Goal: Task Accomplishment & Management: Manage account settings

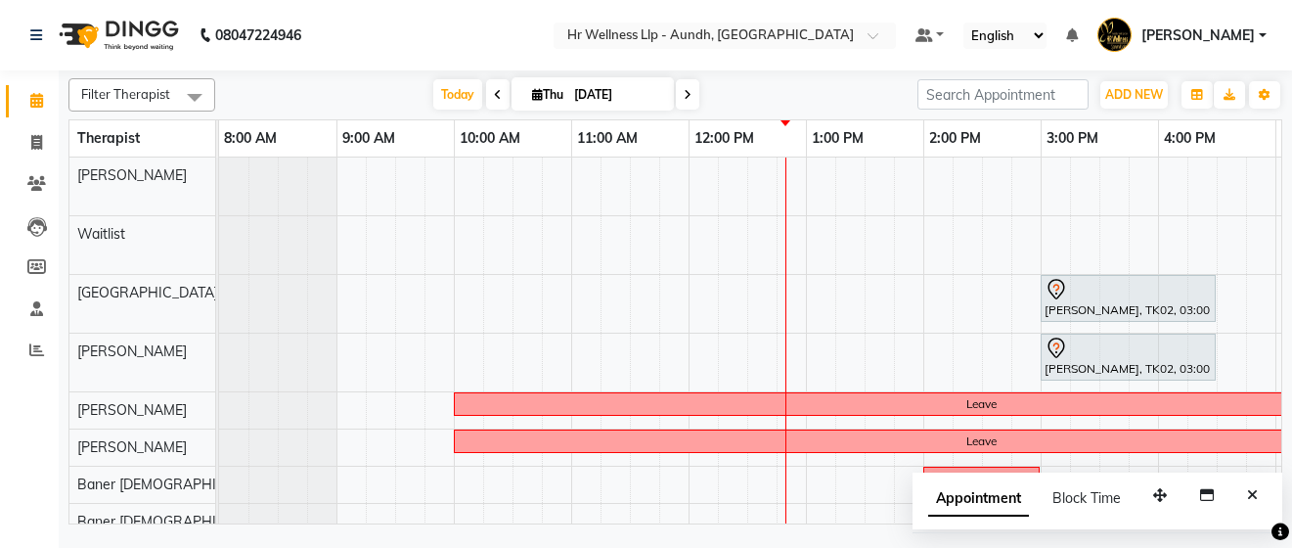
scroll to position [0, 463]
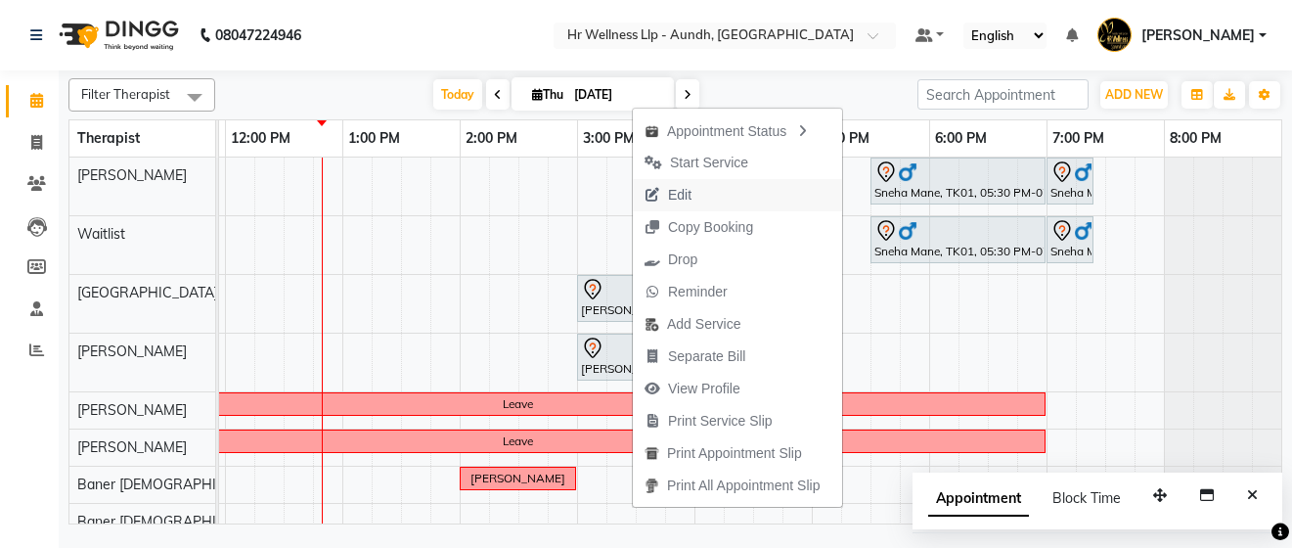
click at [785, 187] on button "Edit" at bounding box center [737, 195] width 209 height 32
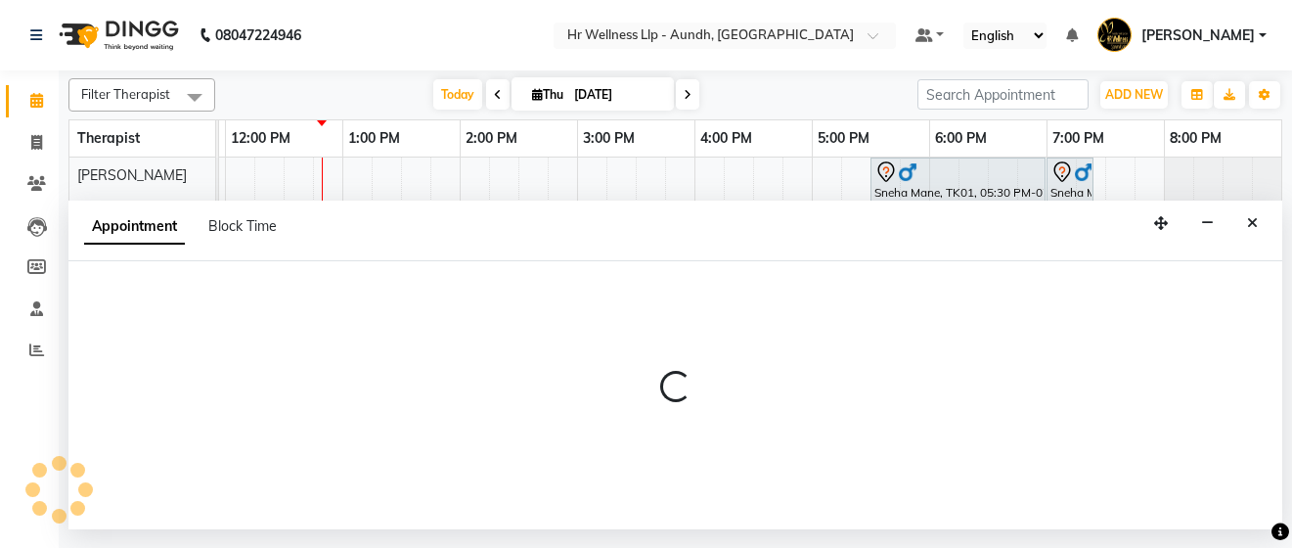
select select "tentative"
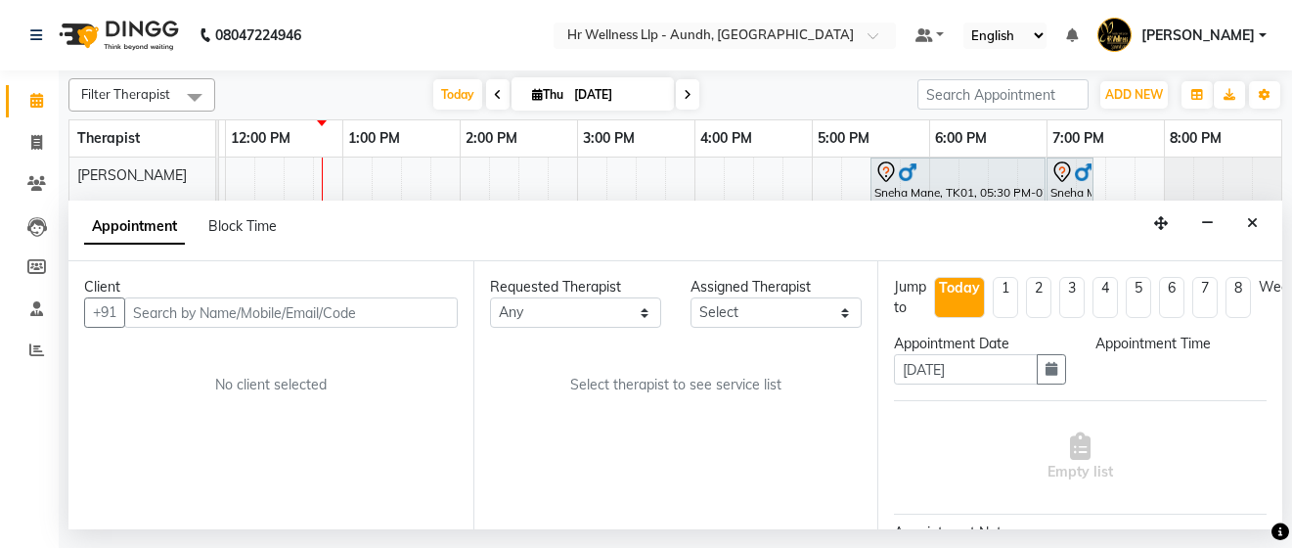
scroll to position [0, 0]
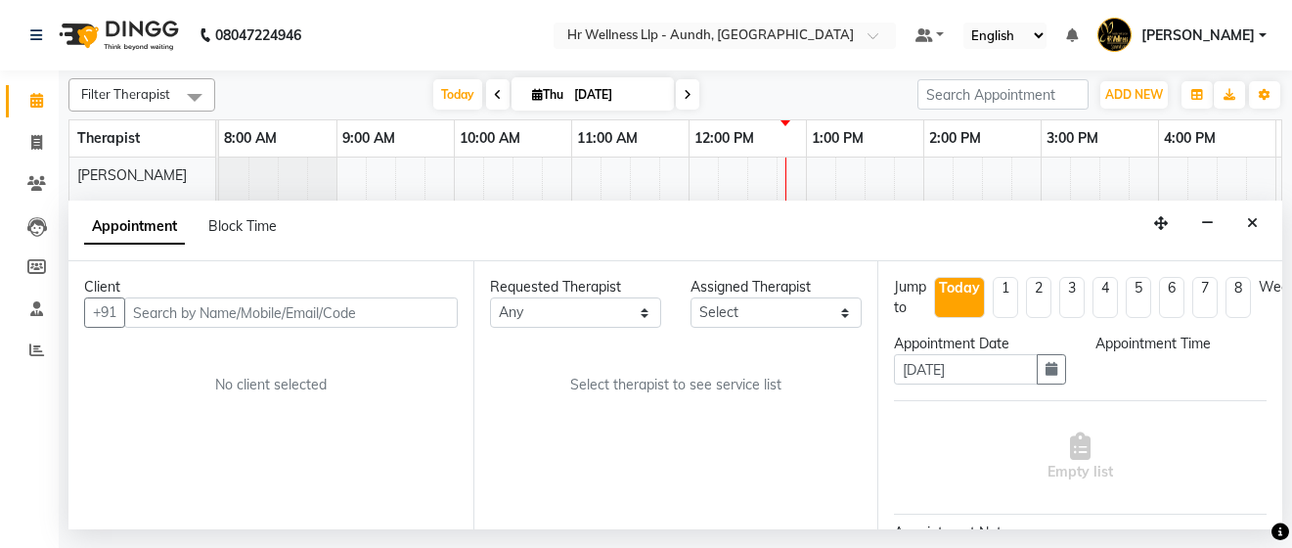
select select "900"
select select "77663"
select select "1894"
select select "1893"
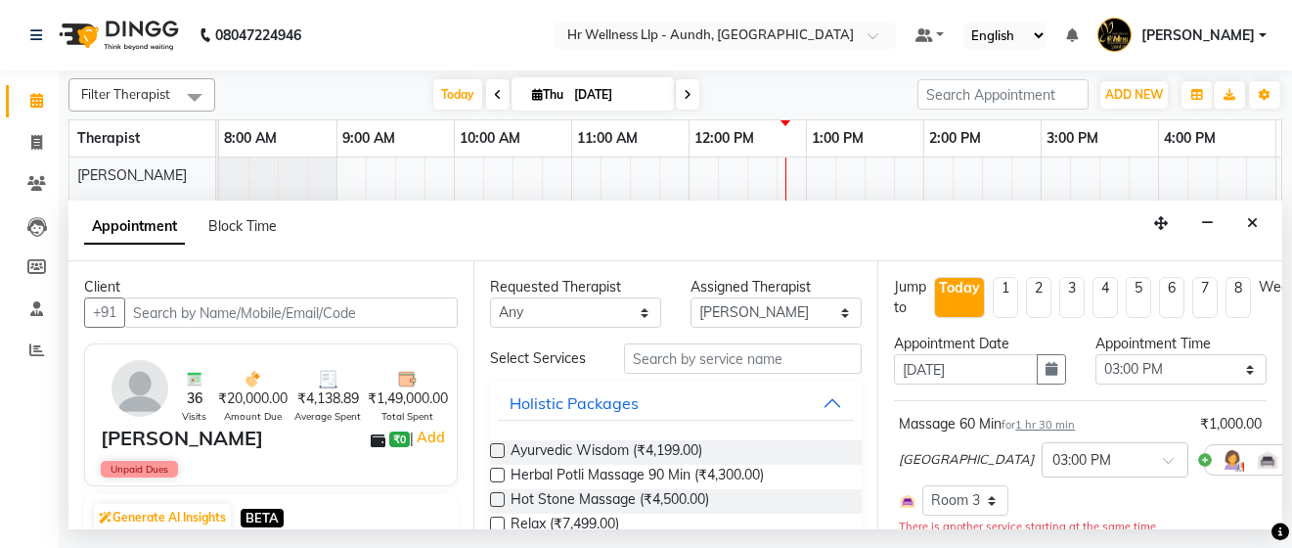
scroll to position [0, 463]
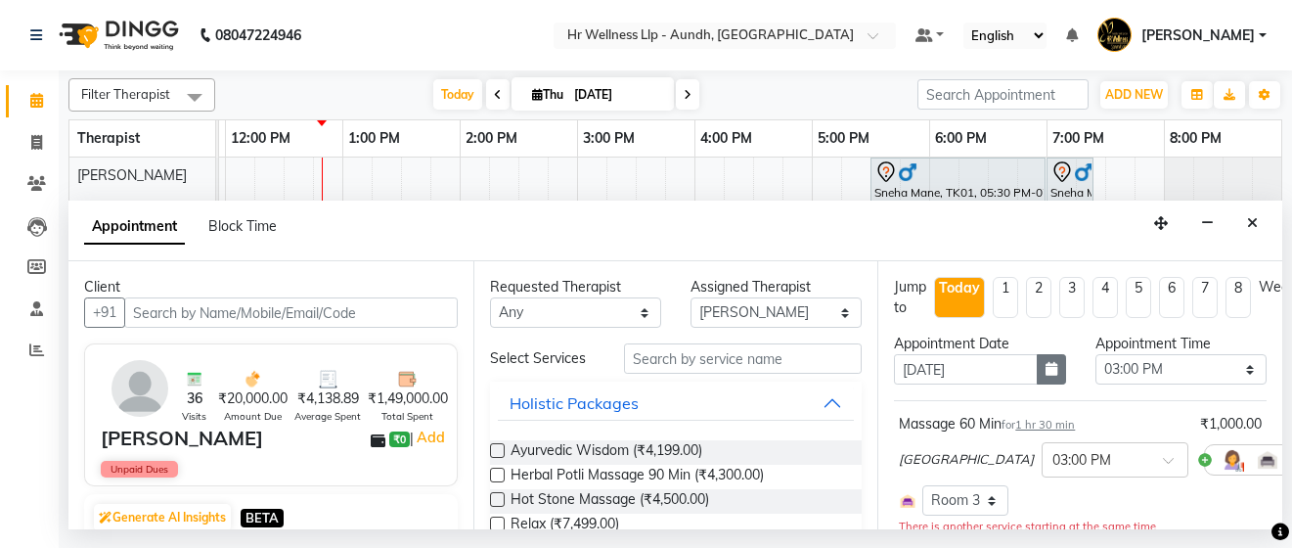
click at [1045, 368] on icon "button" at bounding box center [1051, 369] width 12 height 14
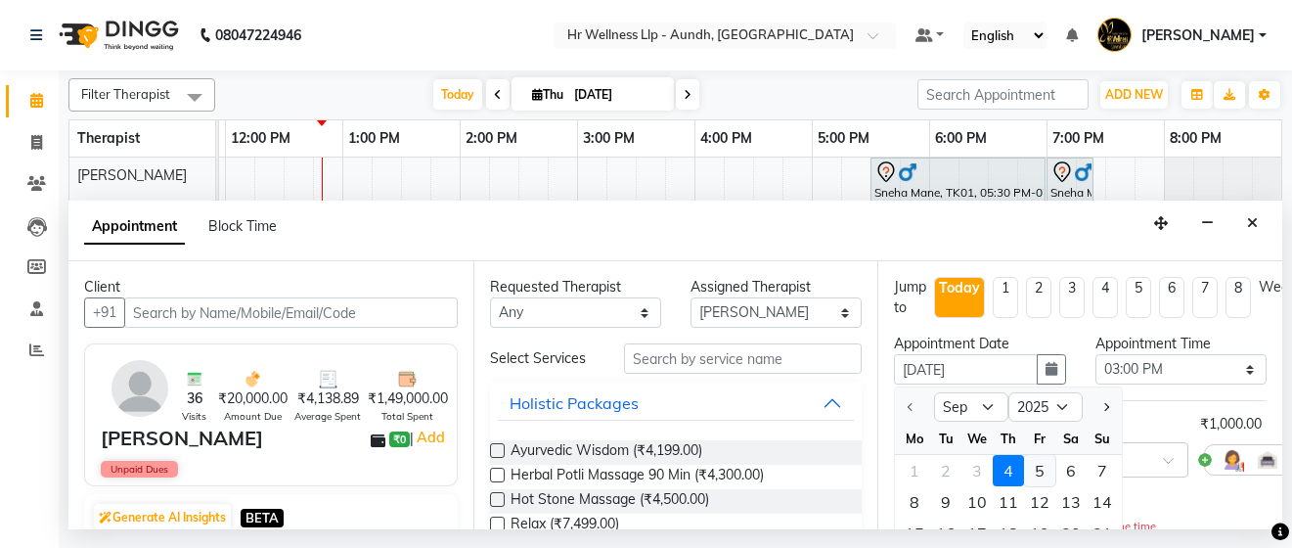
click at [1045, 474] on div "5" at bounding box center [1039, 470] width 31 height 31
type input "[DATE]"
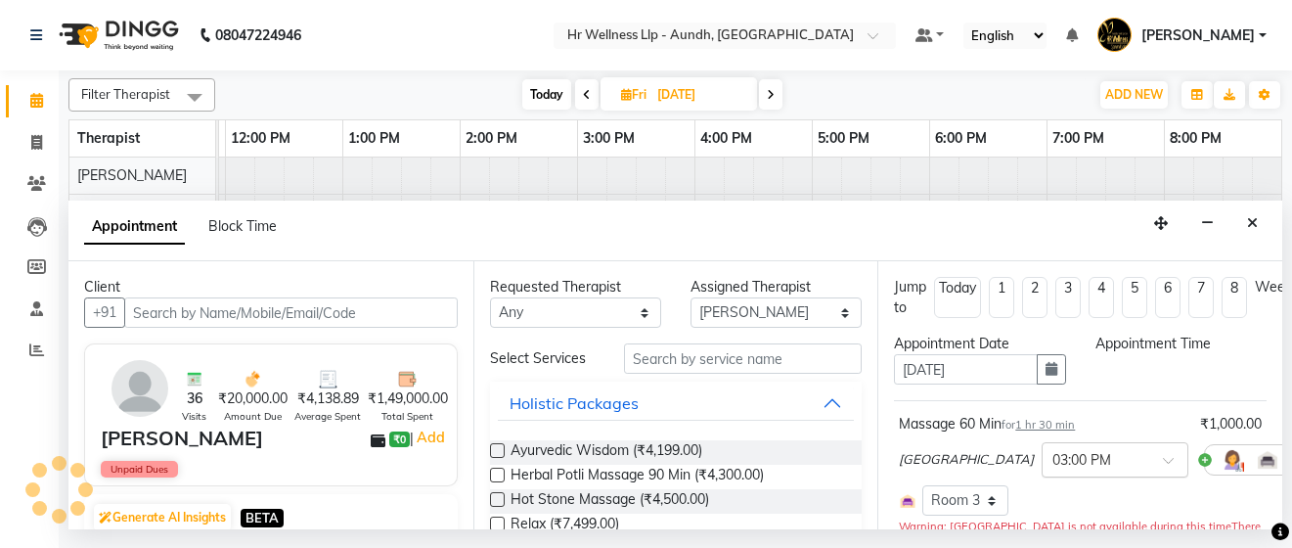
scroll to position [0, 0]
select select "900"
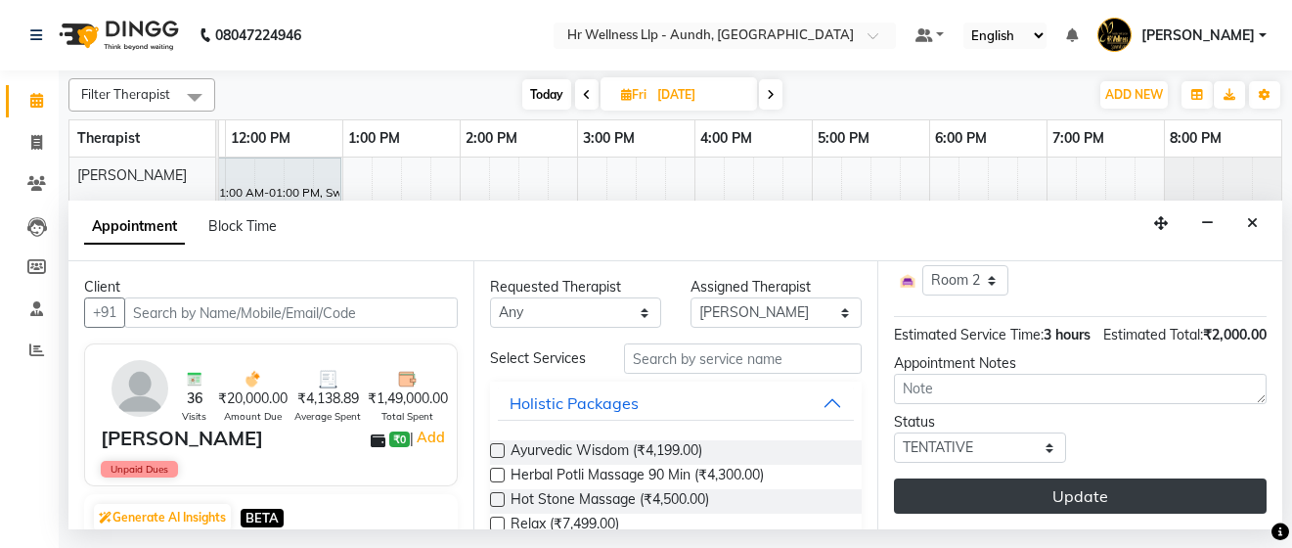
scroll to position [416, 0]
click at [1101, 483] on button "Update" at bounding box center [1080, 495] width 373 height 35
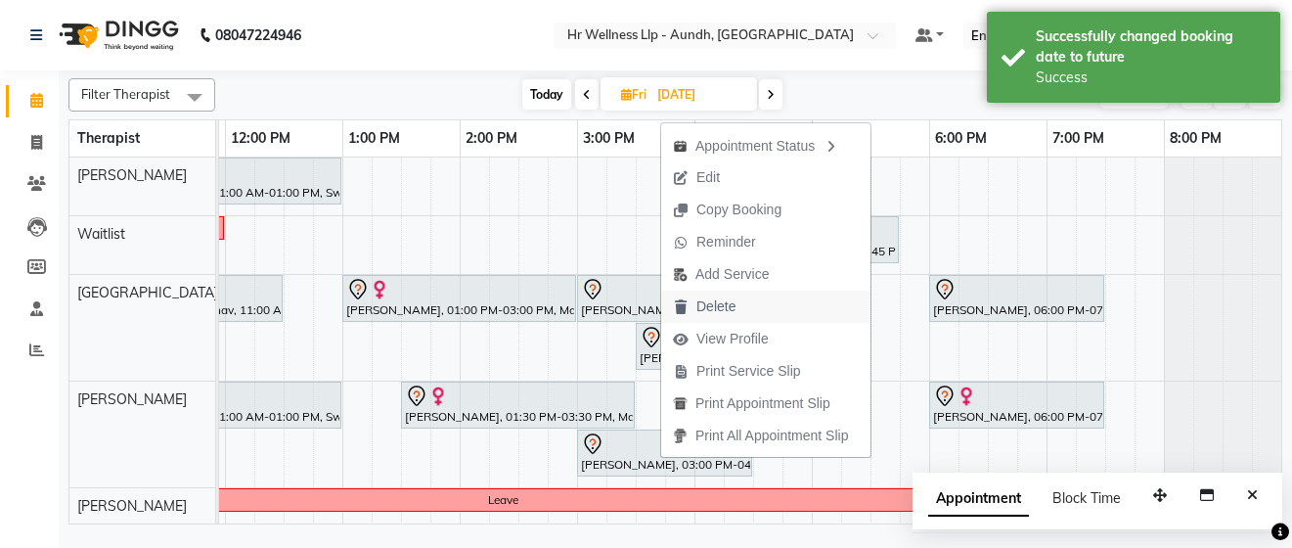
click at [730, 310] on span "Delete" at bounding box center [715, 306] width 39 height 21
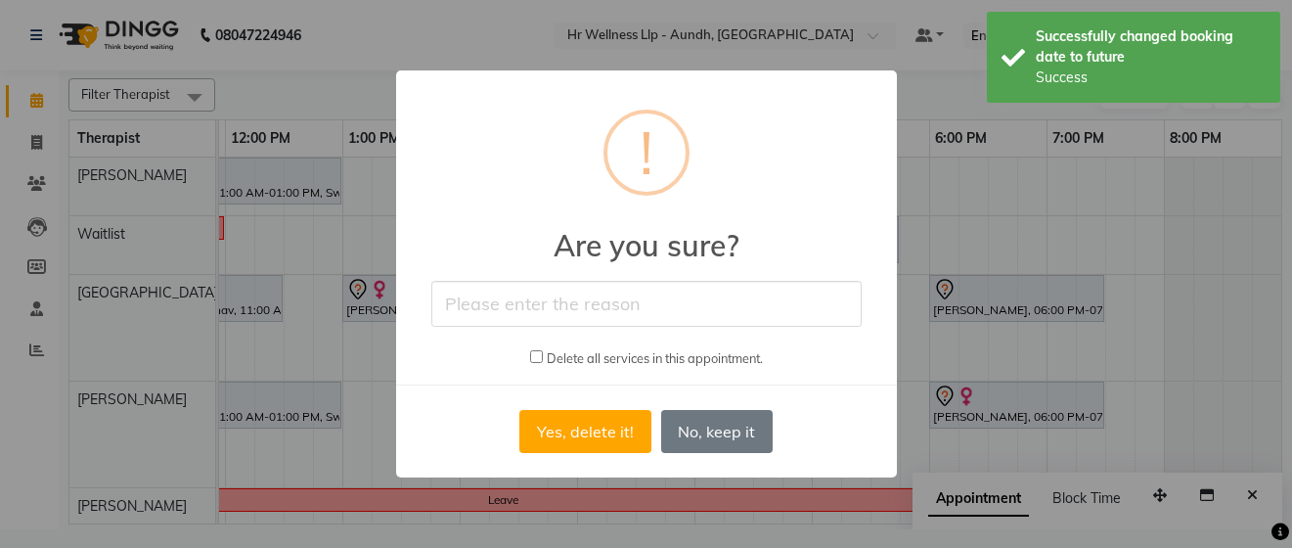
click at [699, 315] on input "text" at bounding box center [646, 304] width 430 height 46
type input "Appointment cancelled by the guest."
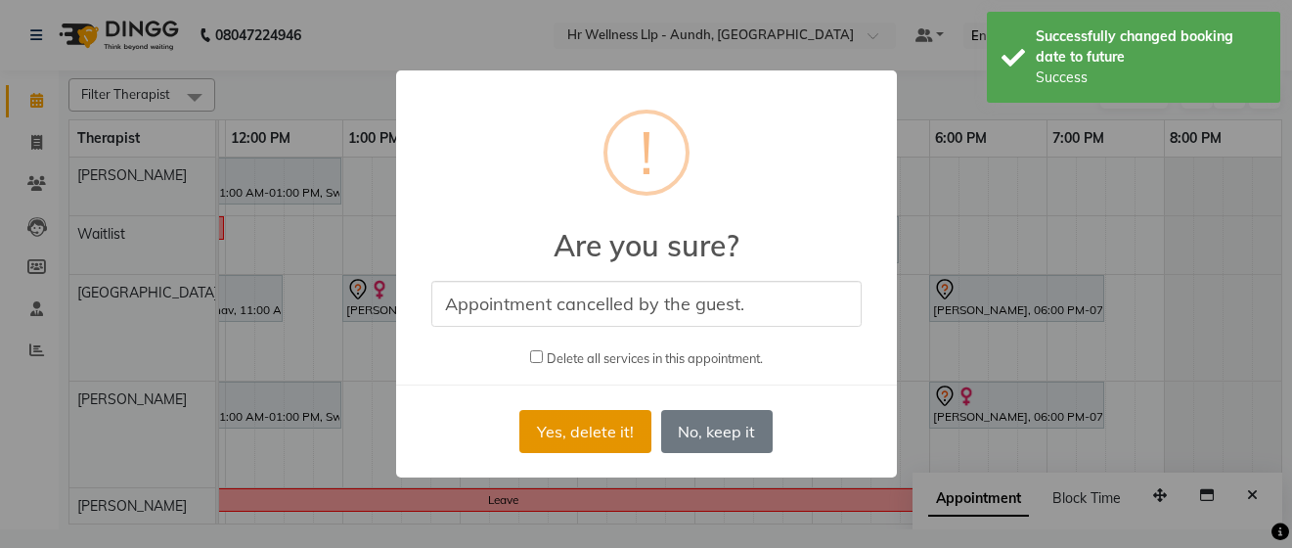
click at [593, 422] on button "Yes, delete it!" at bounding box center [584, 431] width 131 height 43
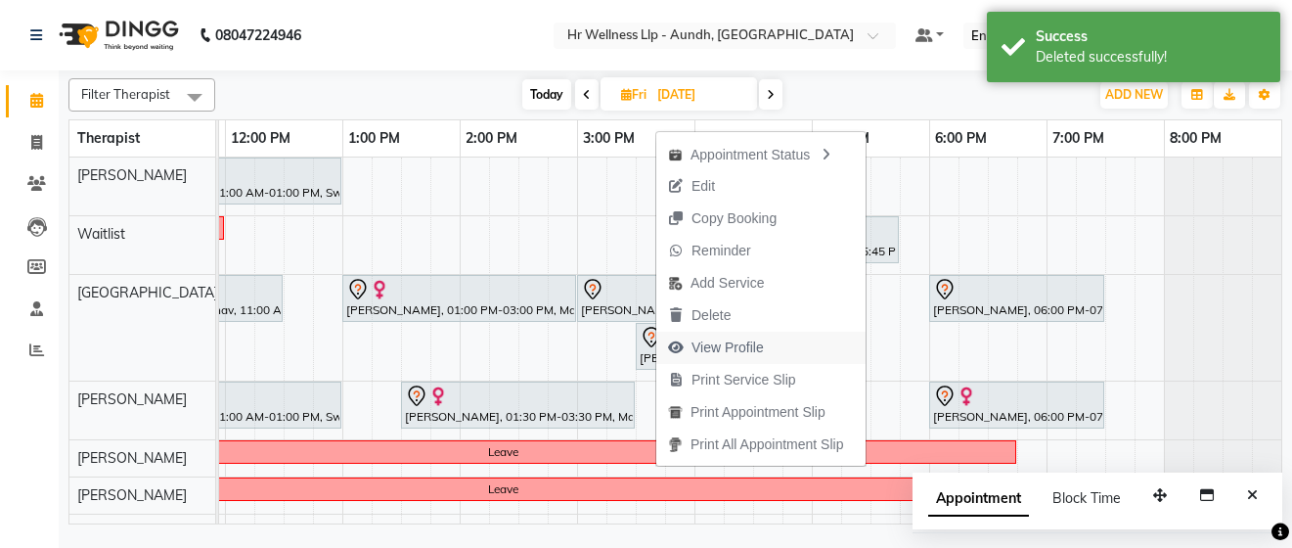
click at [736, 331] on span "View Profile" at bounding box center [715, 347] width 119 height 32
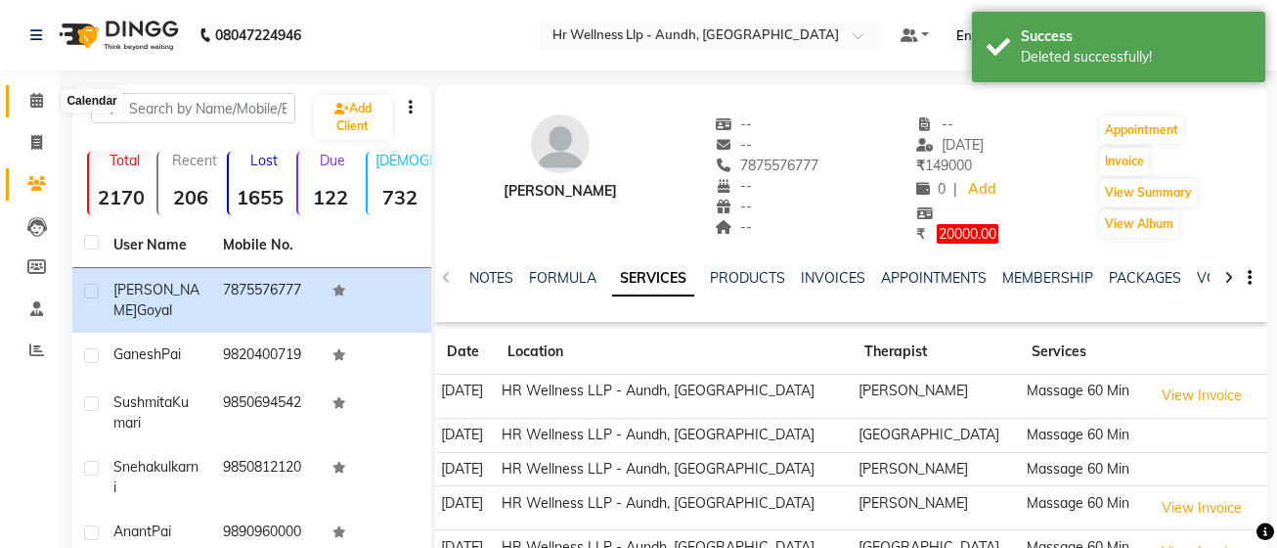
click at [30, 105] on icon at bounding box center [36, 100] width 13 height 15
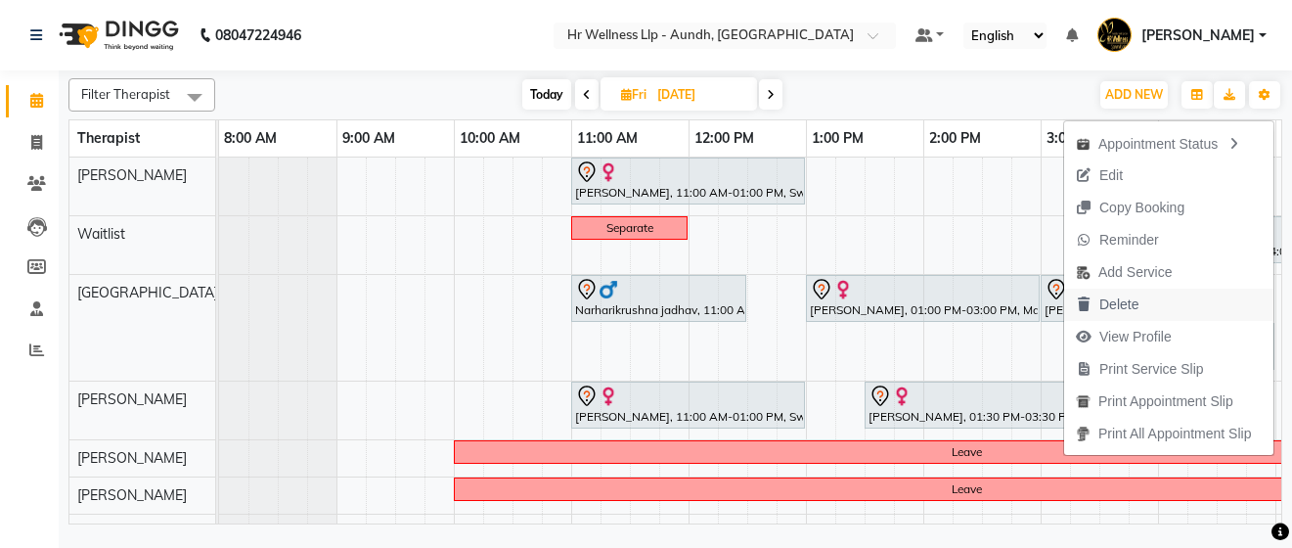
click at [1128, 311] on span "Delete" at bounding box center [1118, 304] width 39 height 21
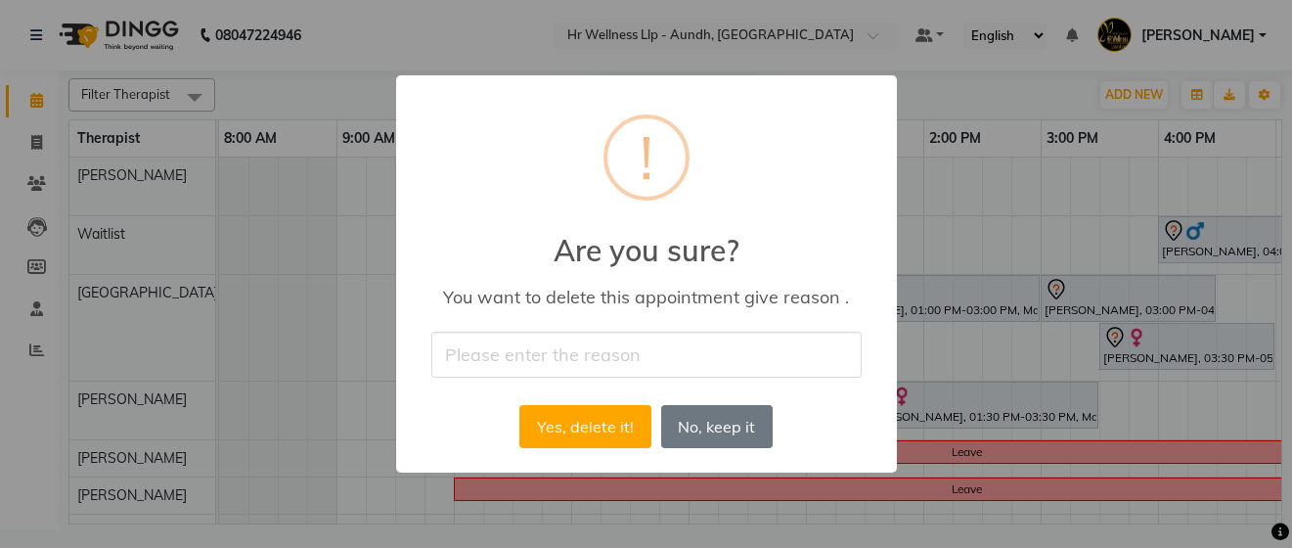
drag, startPoint x: 638, startPoint y: 351, endPoint x: 639, endPoint y: 341, distance: 9.8
click at [638, 351] on input "text" at bounding box center [646, 354] width 430 height 46
type input "Appointment cancelled by the guest."
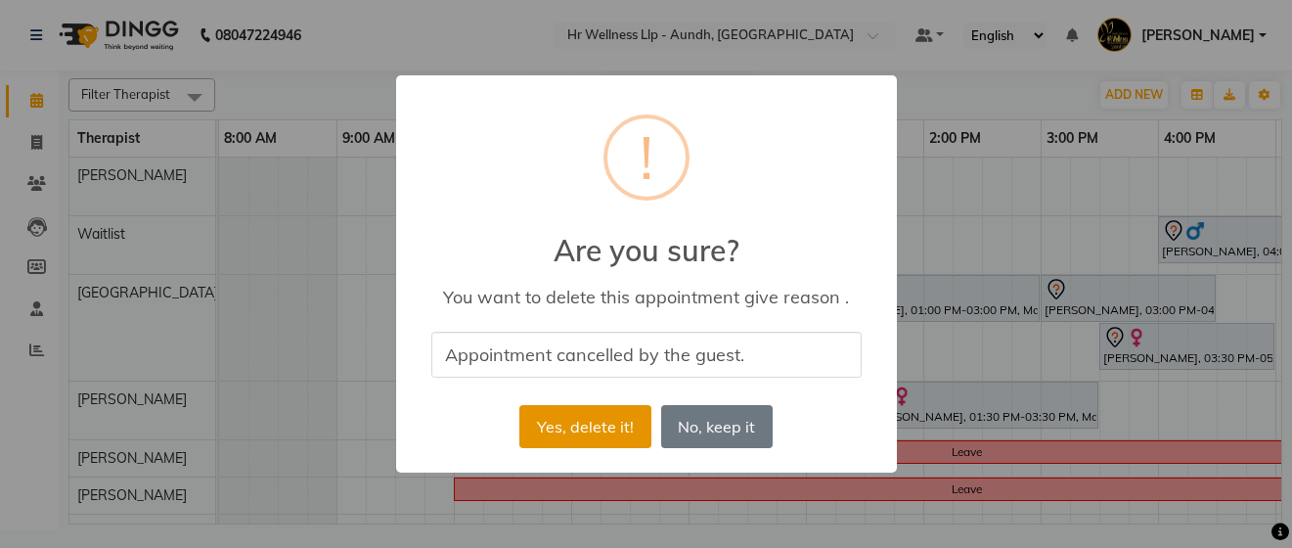
click at [625, 427] on button "Yes, delete it!" at bounding box center [584, 426] width 131 height 43
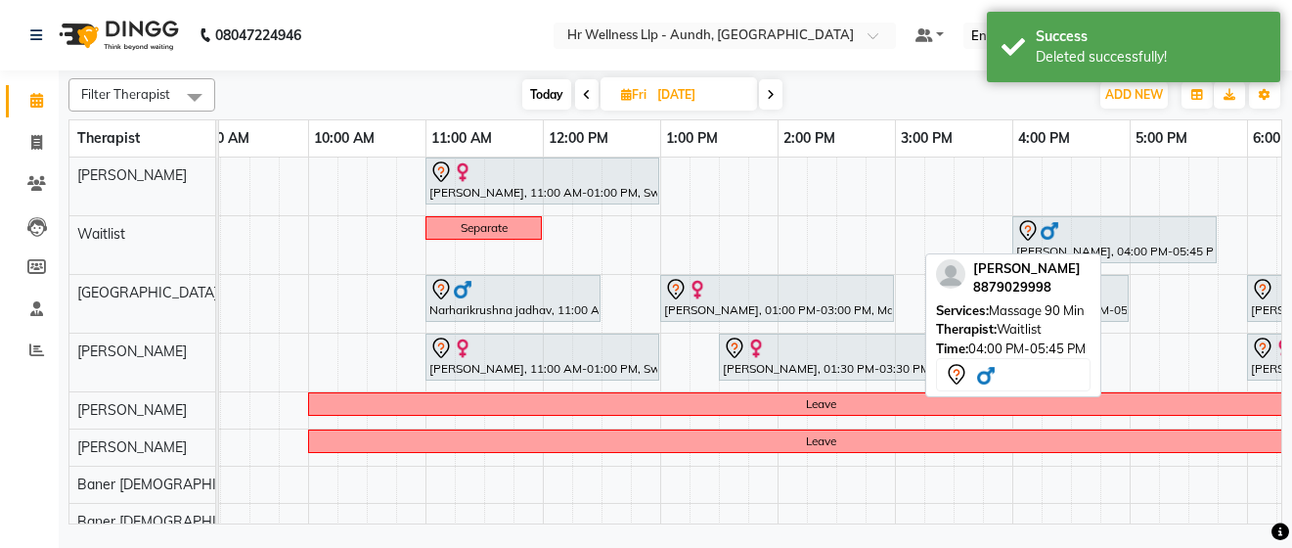
scroll to position [0, 463]
